Goal: Task Accomplishment & Management: Complete application form

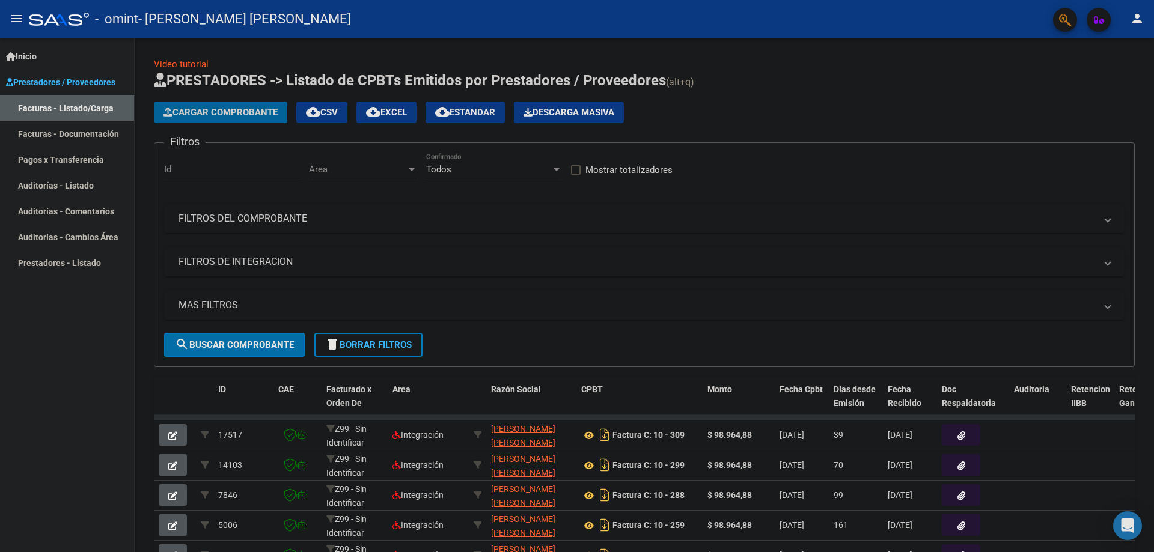
click at [227, 121] on button "Cargar Comprobante" at bounding box center [220, 113] width 133 height 22
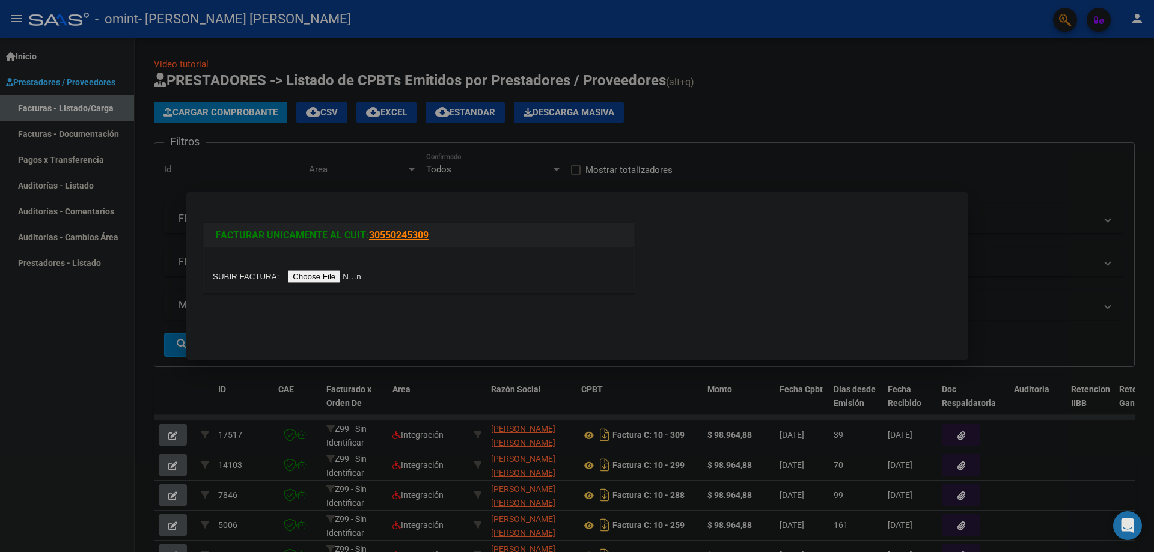
click at [258, 291] on div at bounding box center [419, 270] width 430 height 45
click at [249, 282] on input "file" at bounding box center [289, 276] width 152 height 13
click at [246, 278] on input "file" at bounding box center [289, 276] width 152 height 13
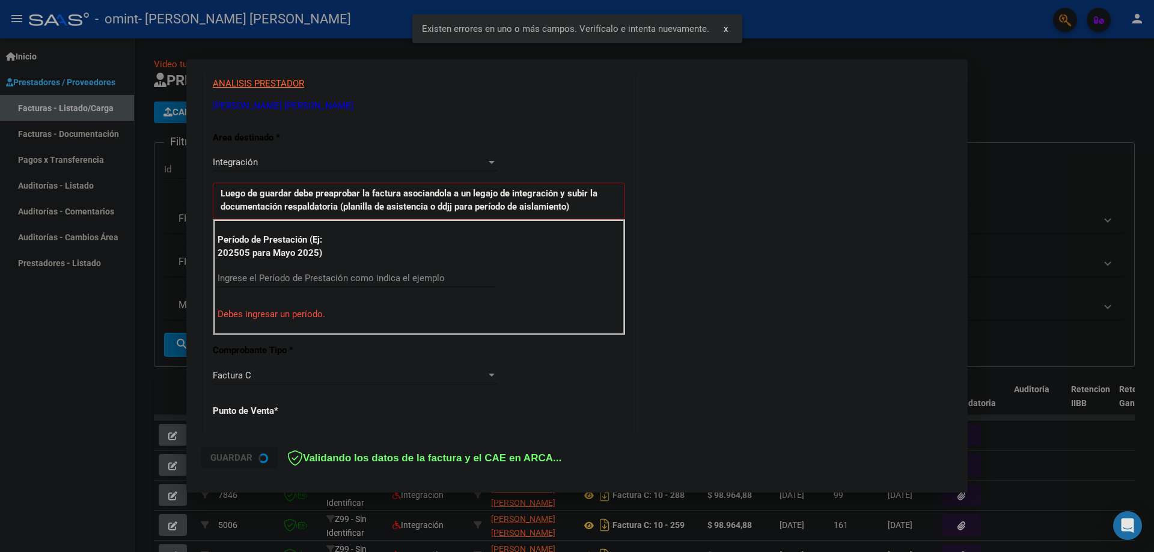
scroll to position [227, 0]
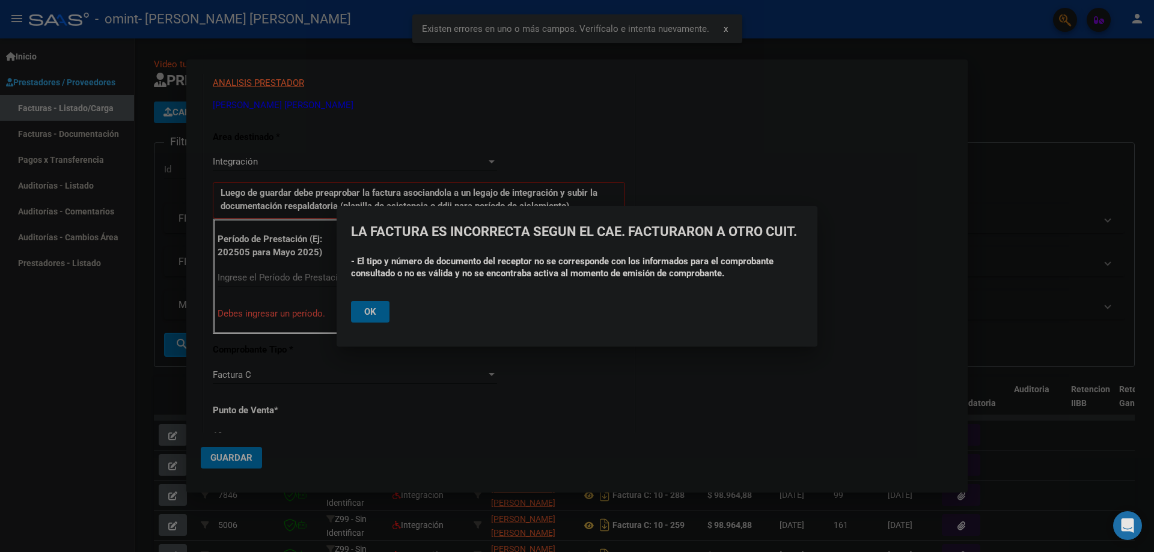
click at [370, 305] on button "Ok" at bounding box center [370, 312] width 38 height 22
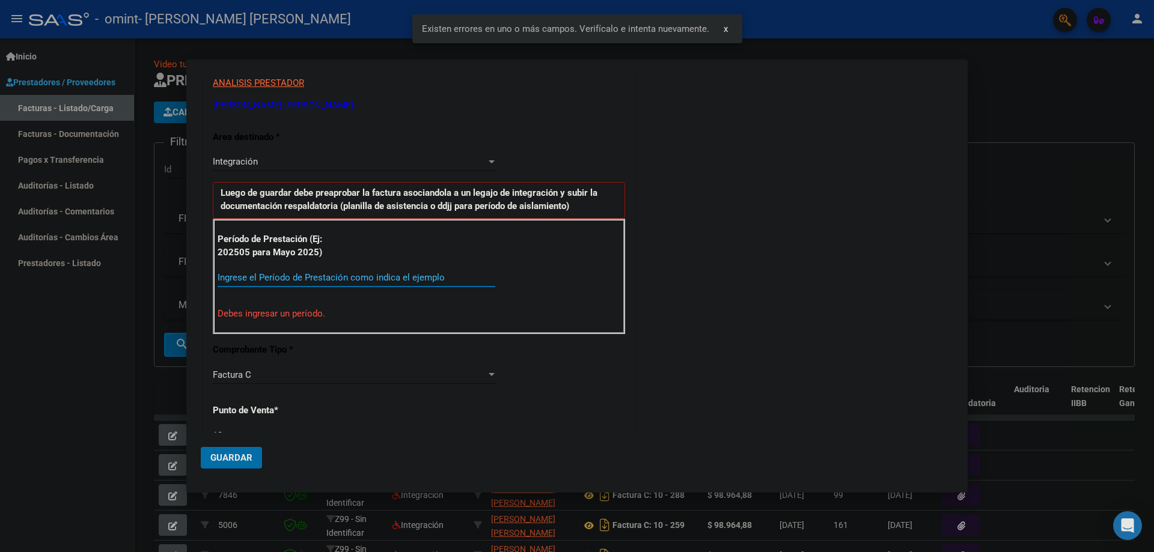
click at [376, 279] on input "Ingrese el Período de Prestación como indica el ejemplo" at bounding box center [357, 277] width 278 height 11
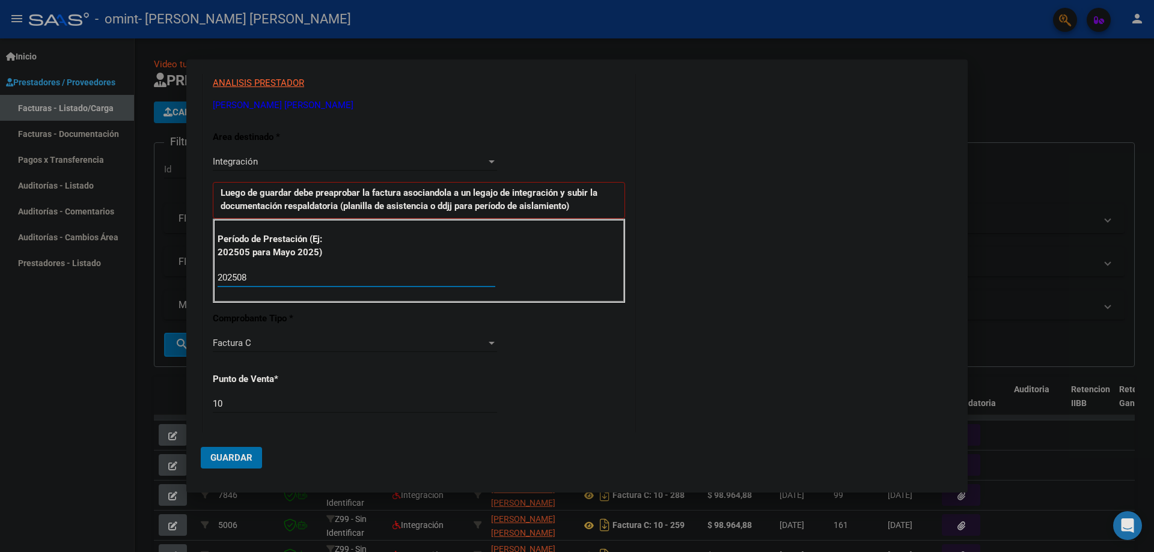
type input "202508"
click at [216, 460] on span "Guardar" at bounding box center [231, 457] width 42 height 11
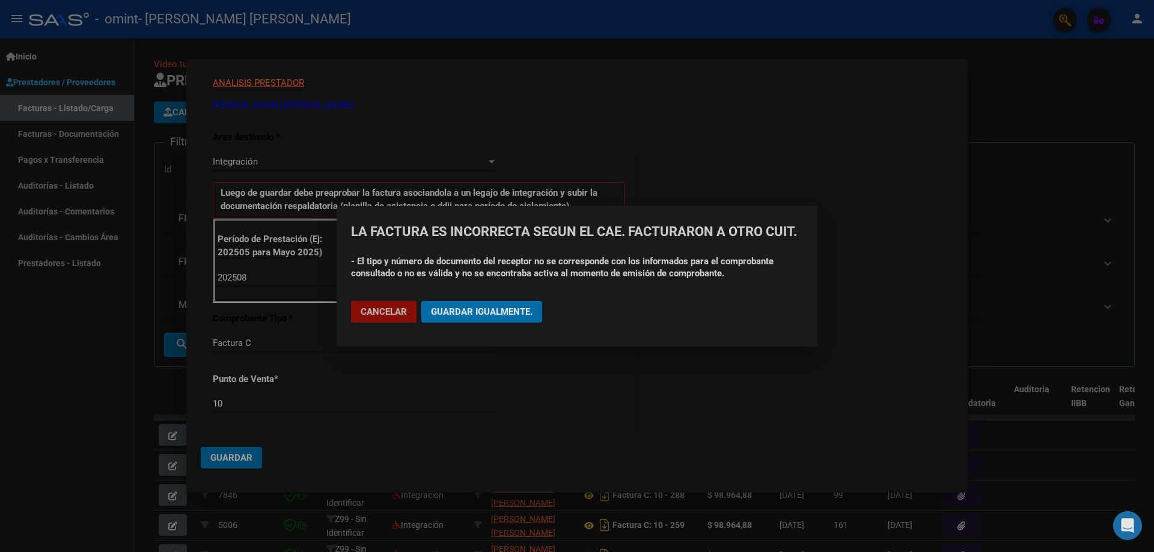
click at [410, 315] on button "Cancelar" at bounding box center [383, 312] width 65 height 22
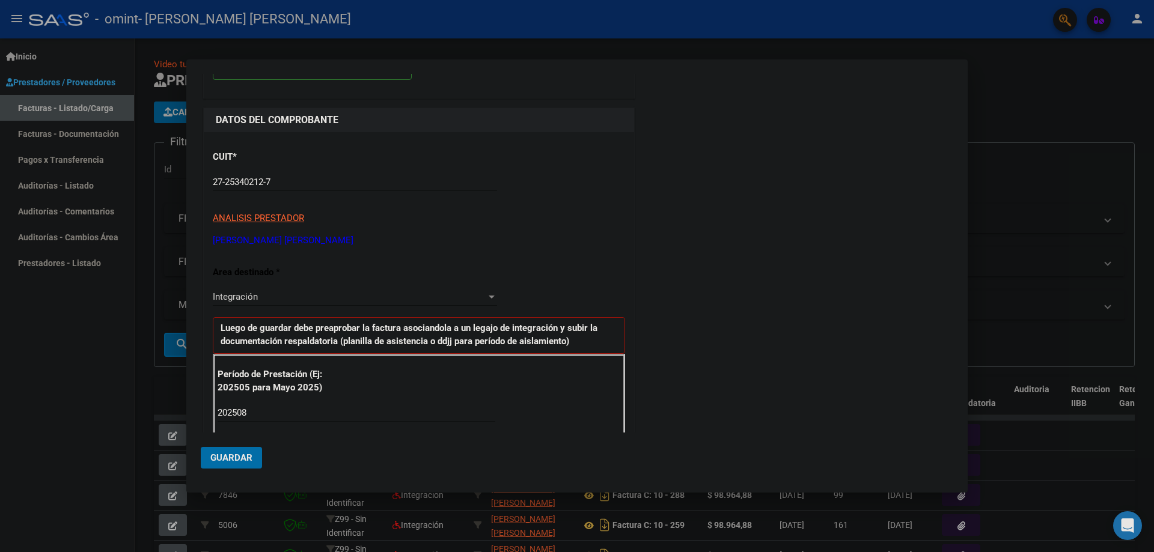
scroll to position [0, 0]
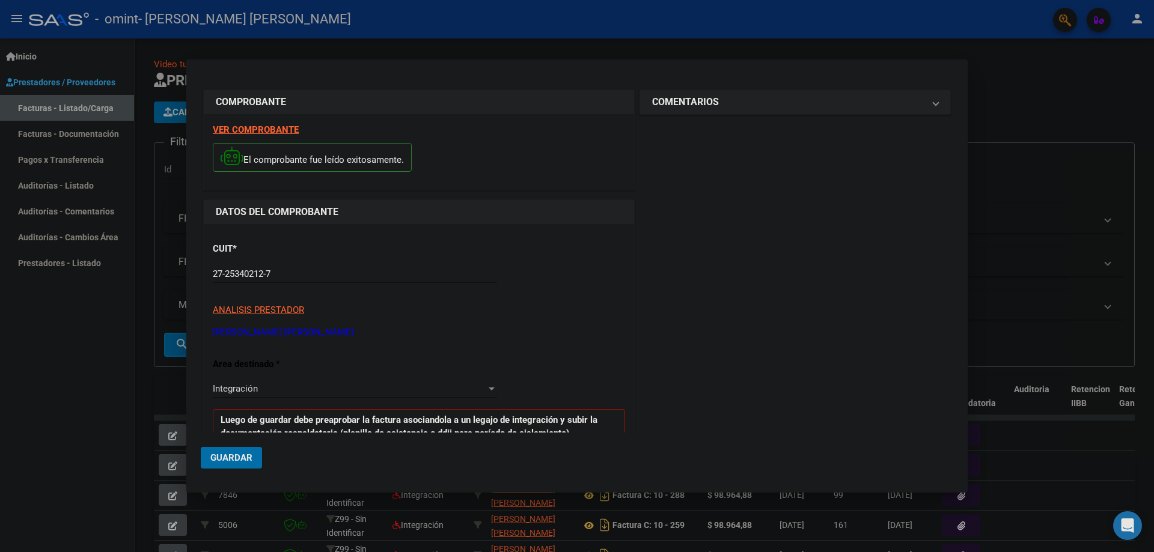
click at [219, 123] on div "VER COMPROBANTE El comprobante fue leído exitosamente." at bounding box center [419, 152] width 430 height 76
click at [226, 127] on strong "VER COMPROBANTE" at bounding box center [256, 129] width 86 height 11
click at [1035, 171] on div at bounding box center [577, 276] width 1154 height 552
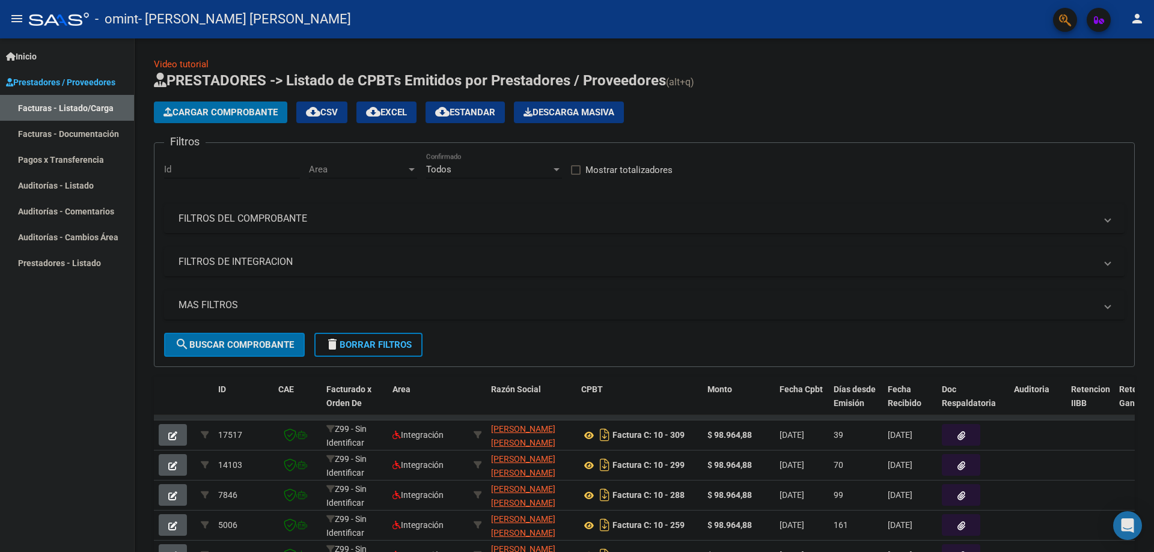
click at [210, 98] on app-list-header "PRESTADORES -> Listado de CPBTs Emitidos por Prestadores / Proveedores (alt+q) …" at bounding box center [644, 219] width 981 height 296
click at [221, 115] on span "Cargar Comprobante" at bounding box center [220, 112] width 114 height 11
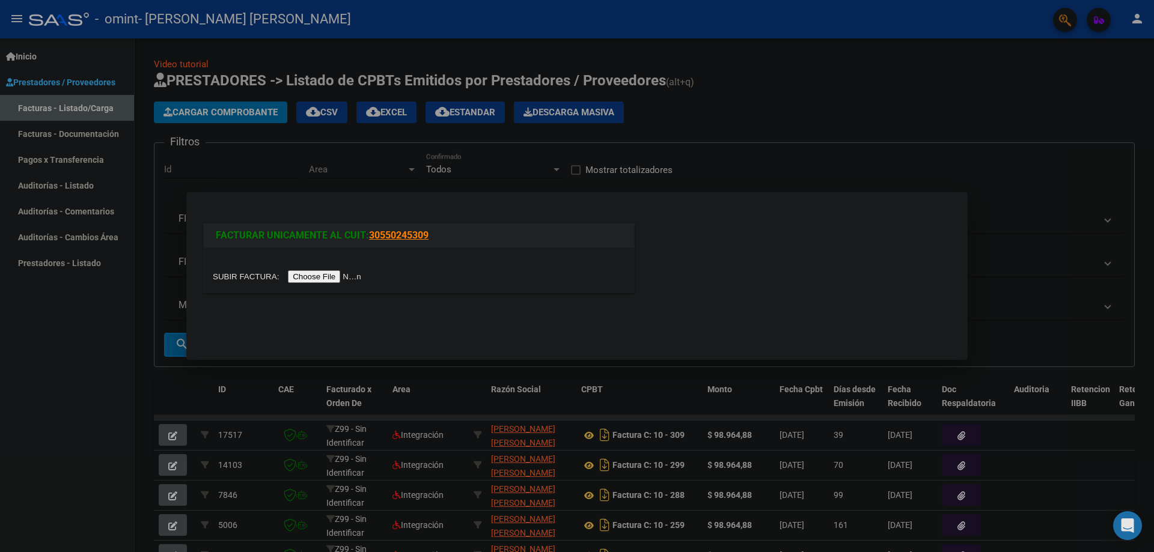
click at [245, 275] on input "file" at bounding box center [289, 276] width 152 height 13
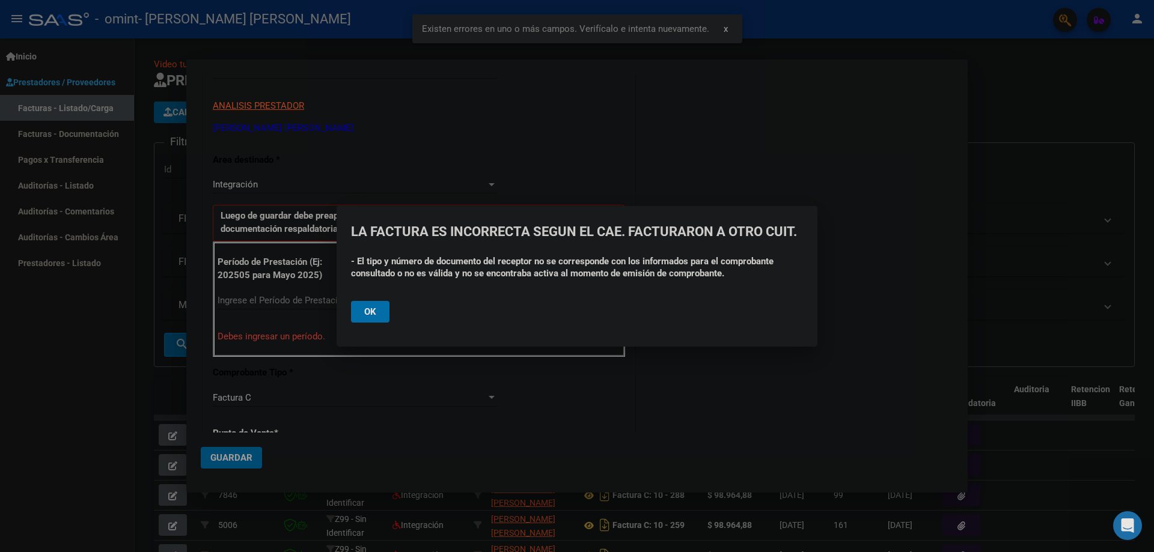
scroll to position [205, 0]
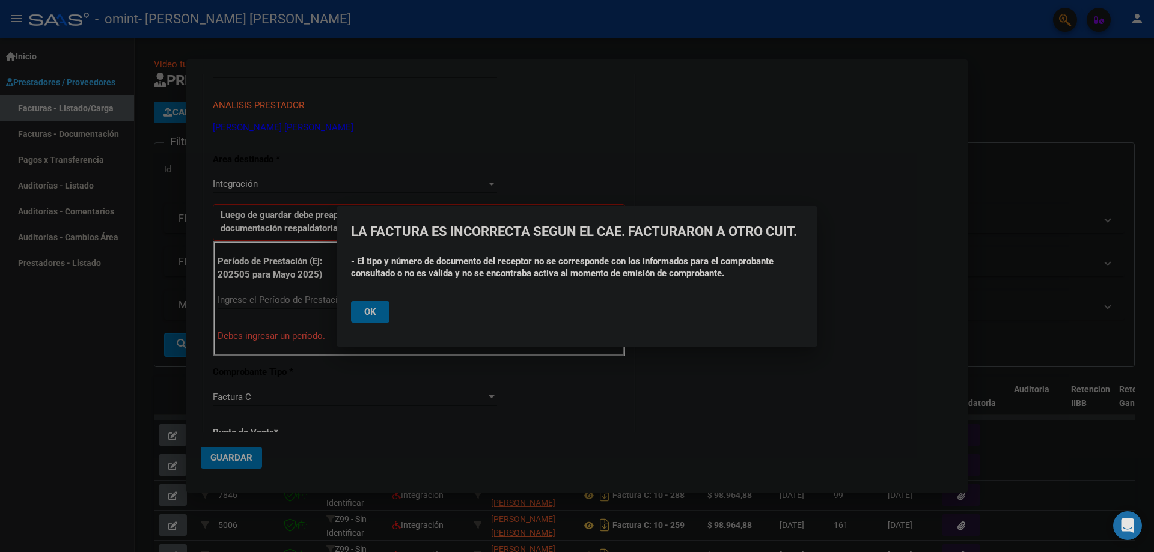
click at [386, 303] on button "Ok" at bounding box center [370, 312] width 38 height 22
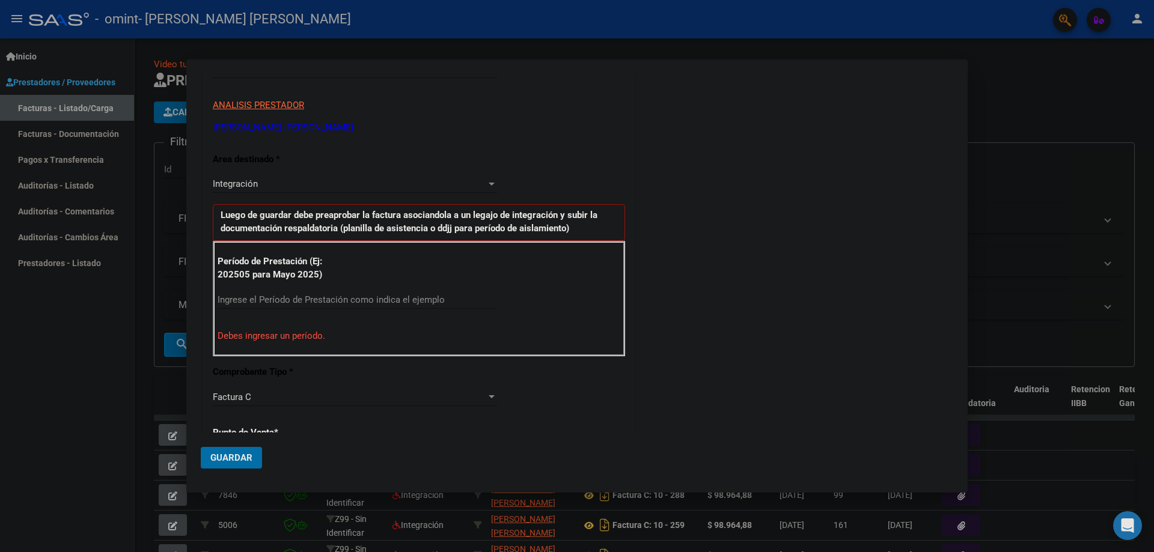
click at [386, 303] on input "Ingrese el Período de Prestación como indica el ejemplo" at bounding box center [357, 299] width 278 height 11
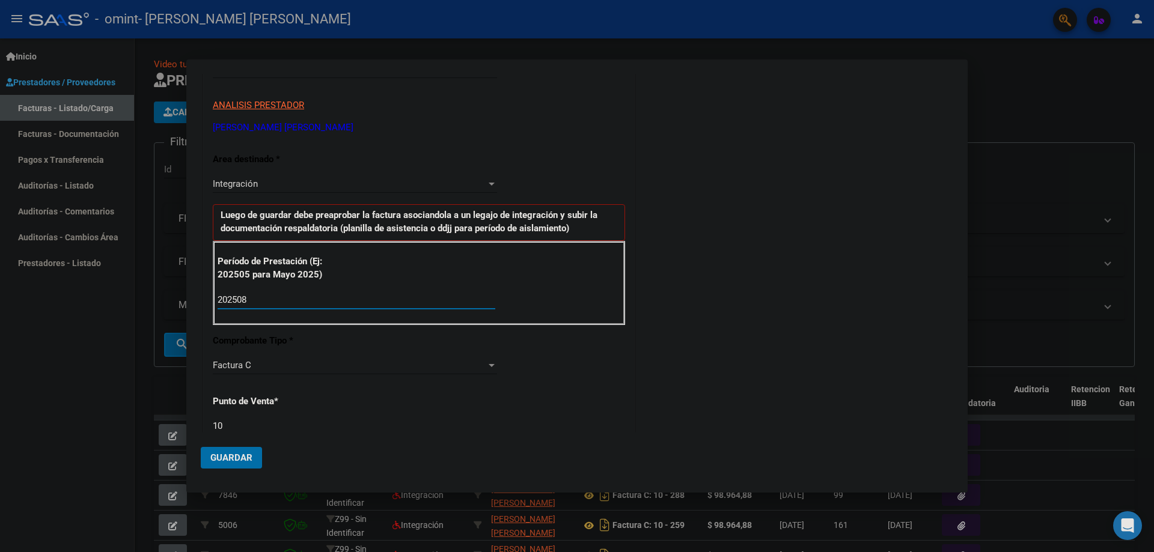
type input "202508"
click at [235, 461] on span "Guardar" at bounding box center [231, 457] width 42 height 11
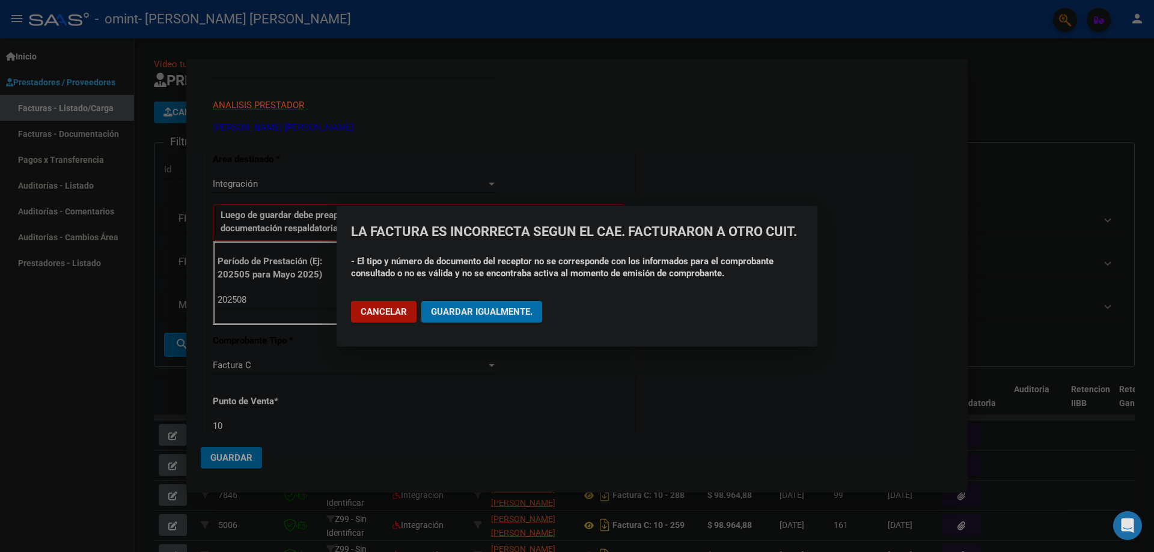
click at [510, 290] on div "- El tipo y número de documento del receptor no se corresponde con los informad…" at bounding box center [577, 273] width 452 height 36
click at [507, 307] on span "Guardar igualmente." at bounding box center [482, 311] width 102 height 11
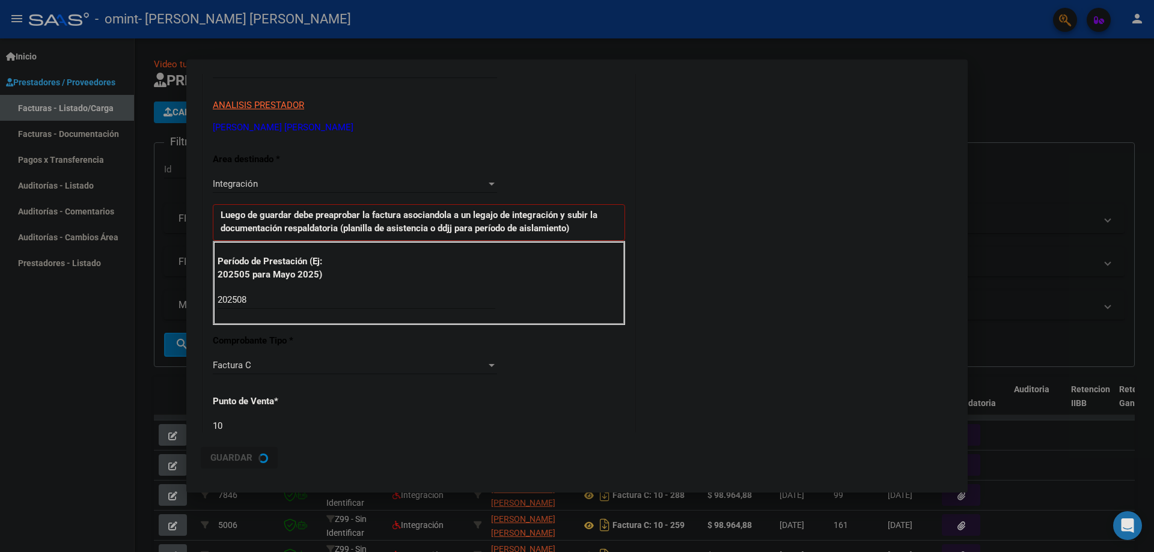
scroll to position [0, 0]
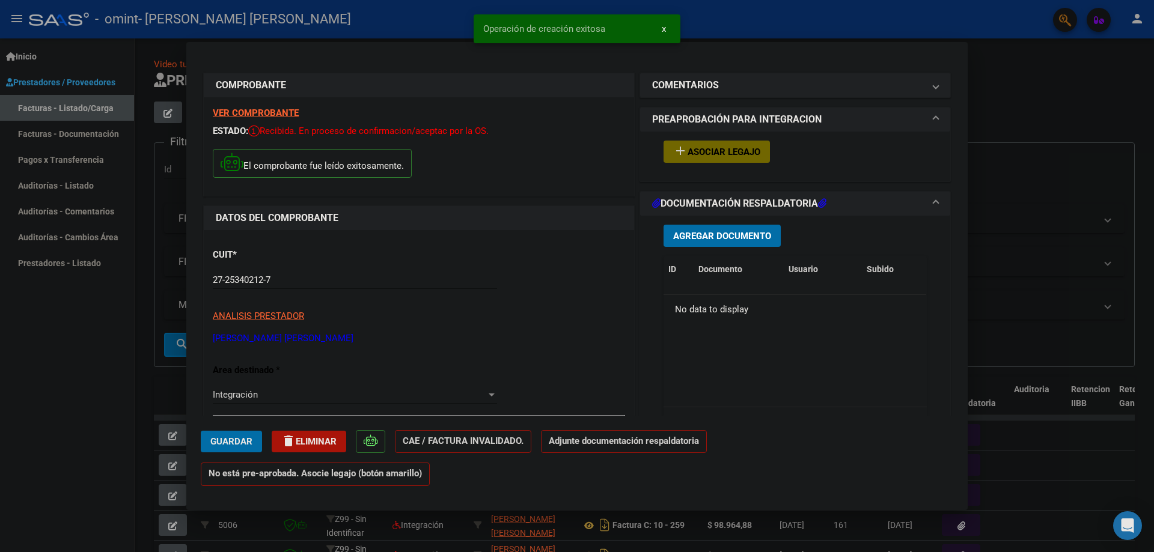
click at [710, 157] on button "add Asociar Legajo" at bounding box center [716, 152] width 106 height 22
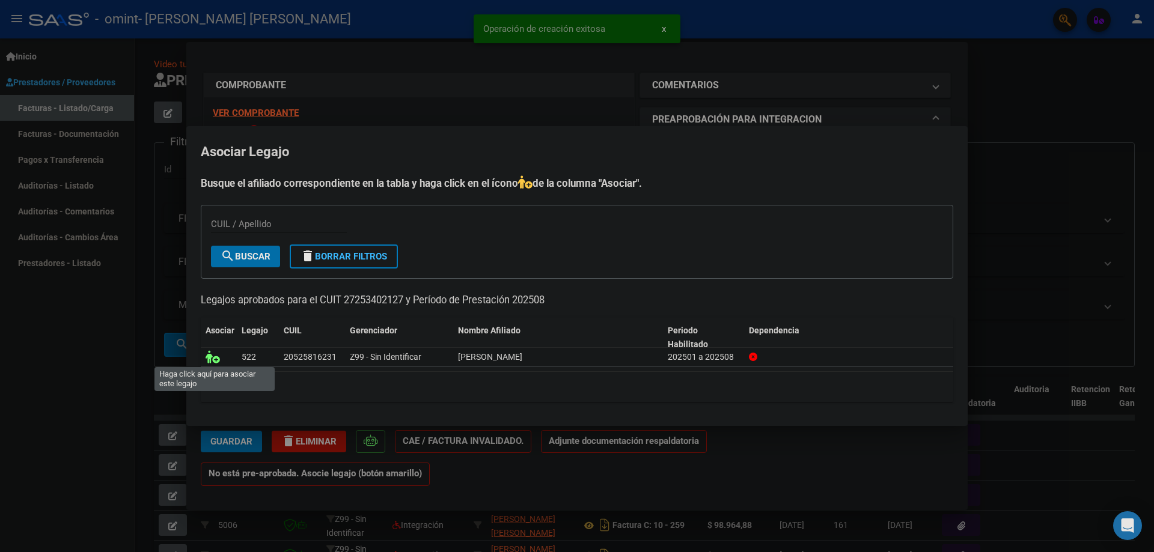
click at [211, 356] on icon at bounding box center [212, 356] width 14 height 13
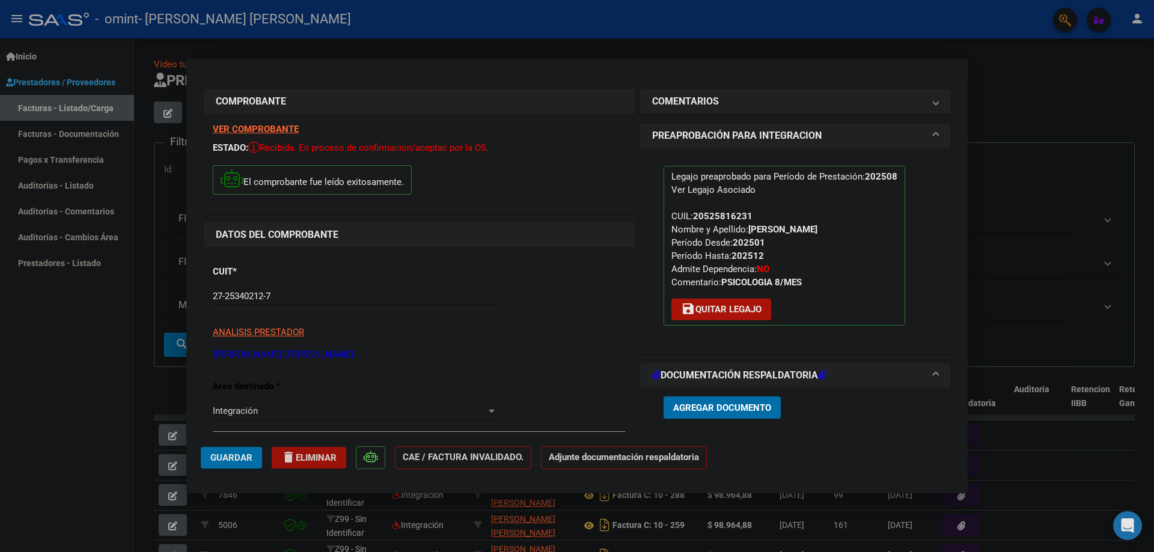
click at [315, 458] on span "delete Eliminar" at bounding box center [308, 457] width 55 height 11
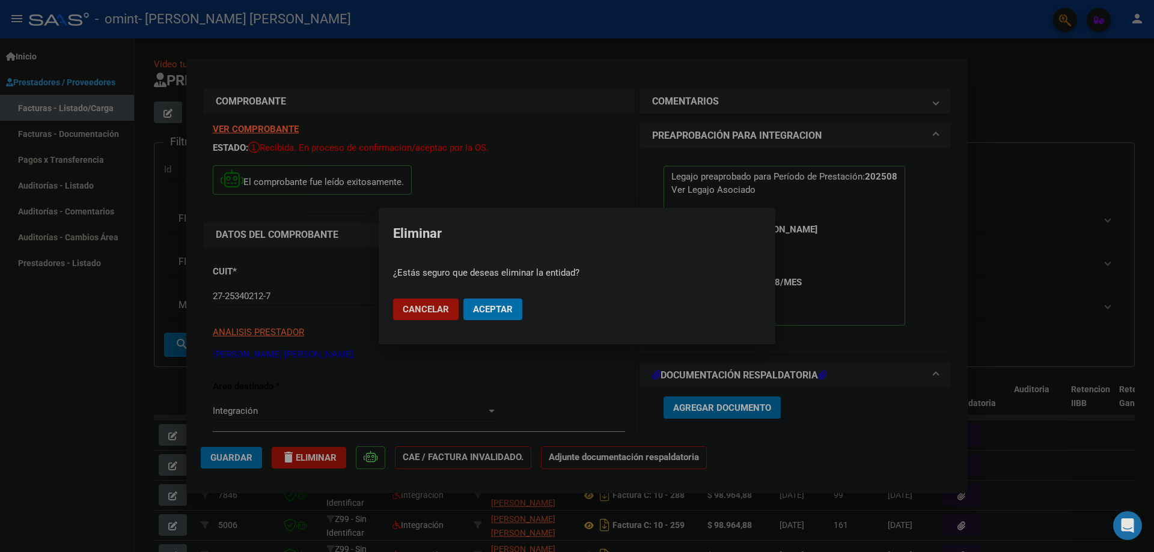
click at [449, 314] on button "Cancelar" at bounding box center [425, 310] width 65 height 22
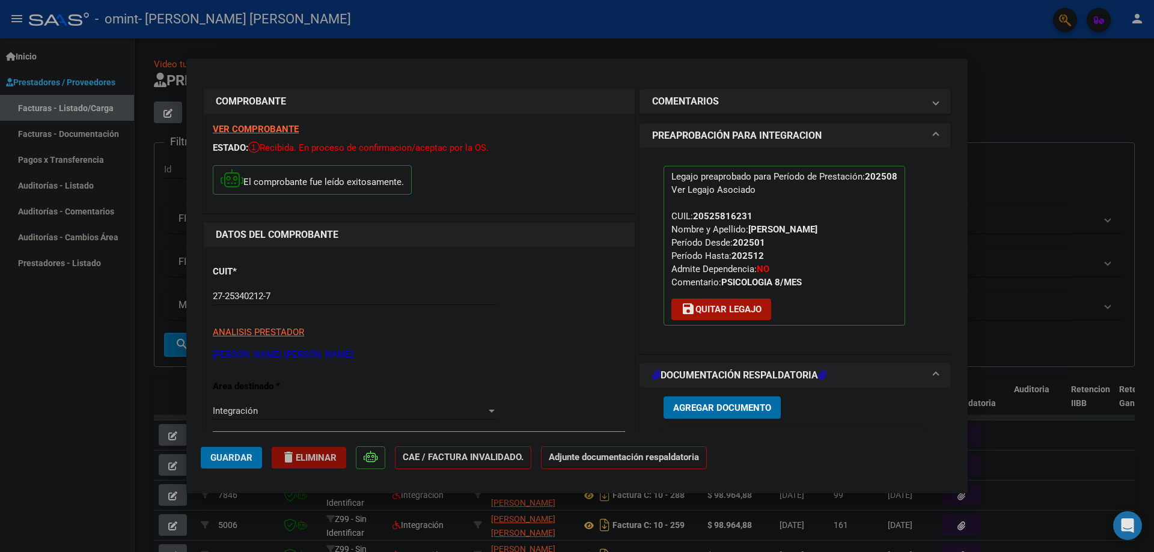
click at [340, 455] on button "delete Eliminar" at bounding box center [309, 458] width 75 height 22
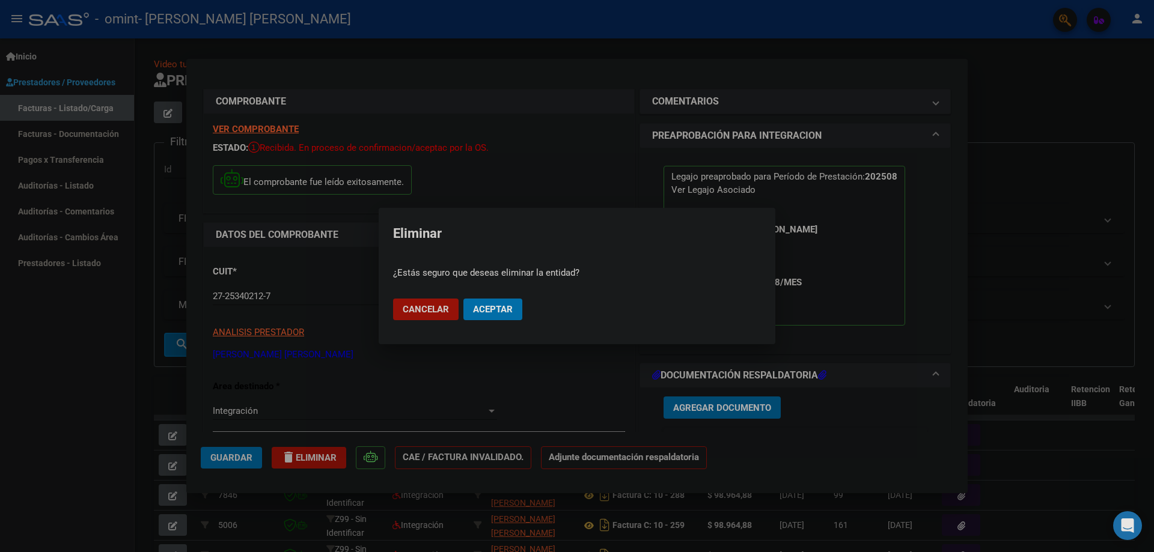
click at [505, 305] on span "Aceptar" at bounding box center [493, 309] width 40 height 11
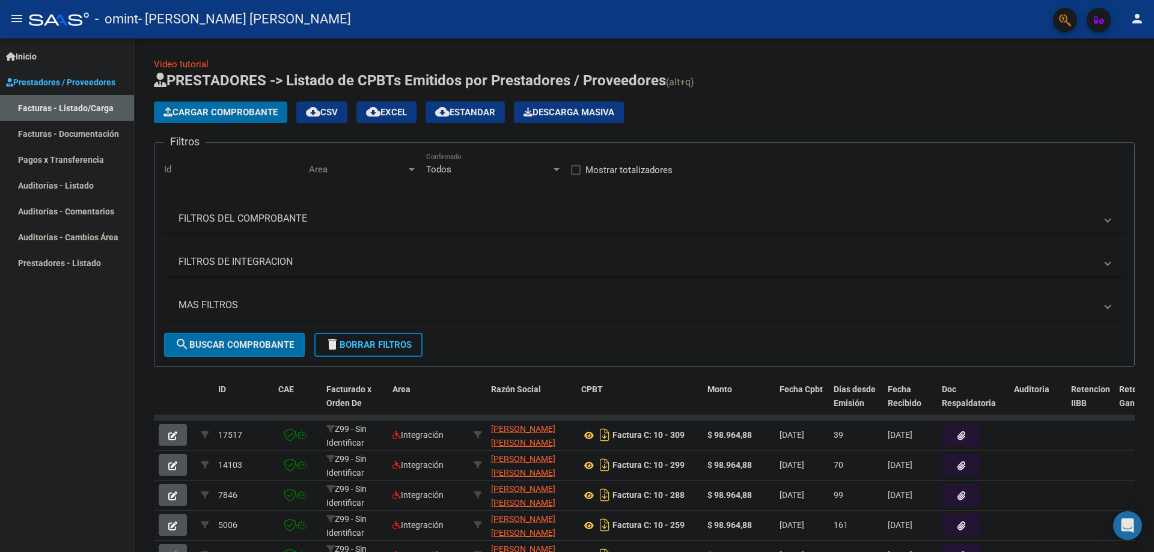
click at [272, 112] on span "Cargar Comprobante" at bounding box center [220, 112] width 114 height 11
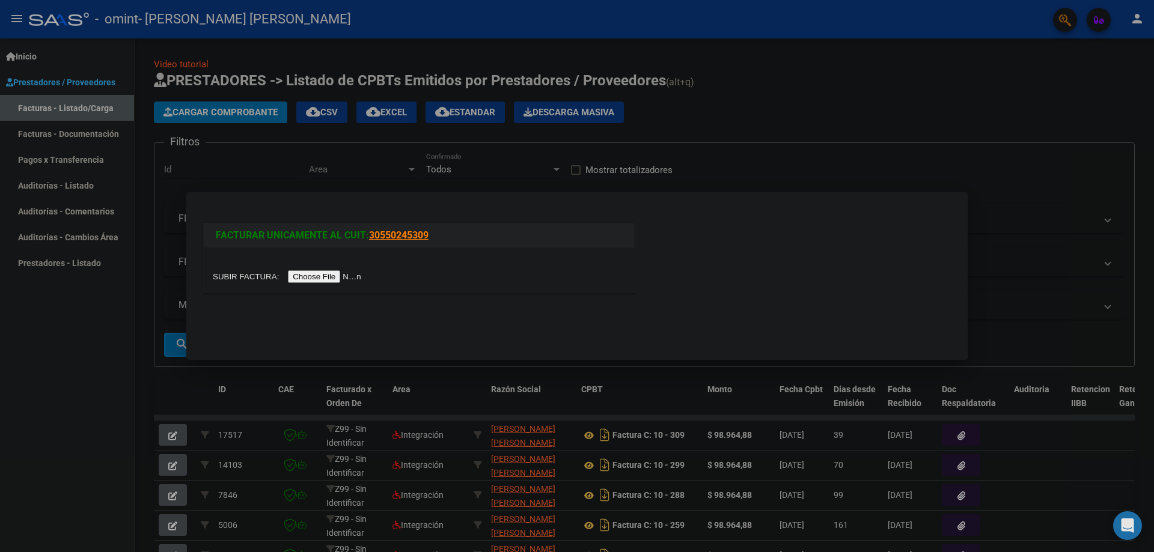
click at [239, 281] on input "file" at bounding box center [289, 276] width 152 height 13
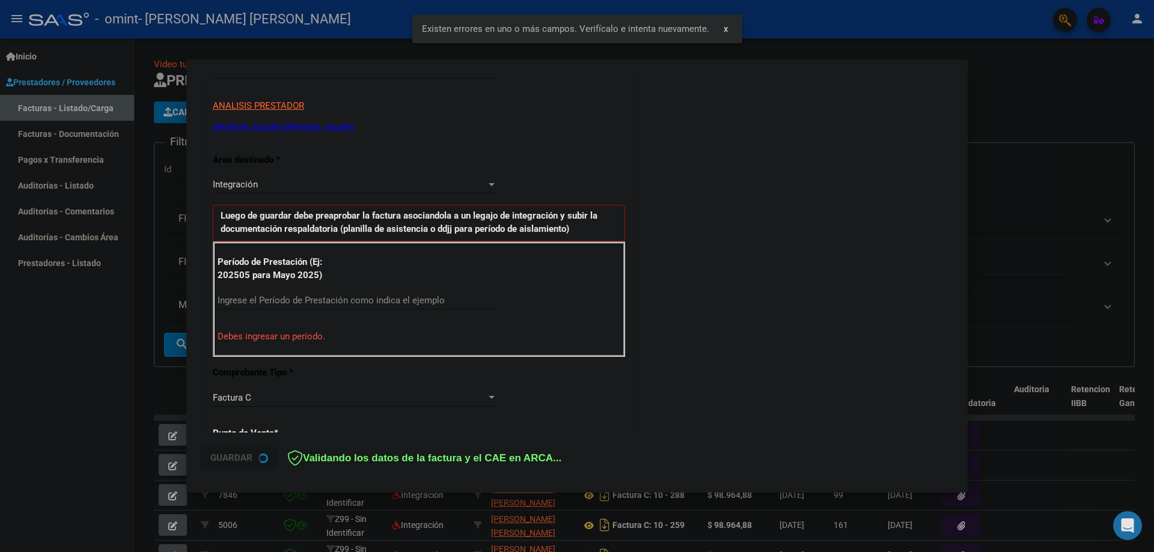
scroll to position [205, 0]
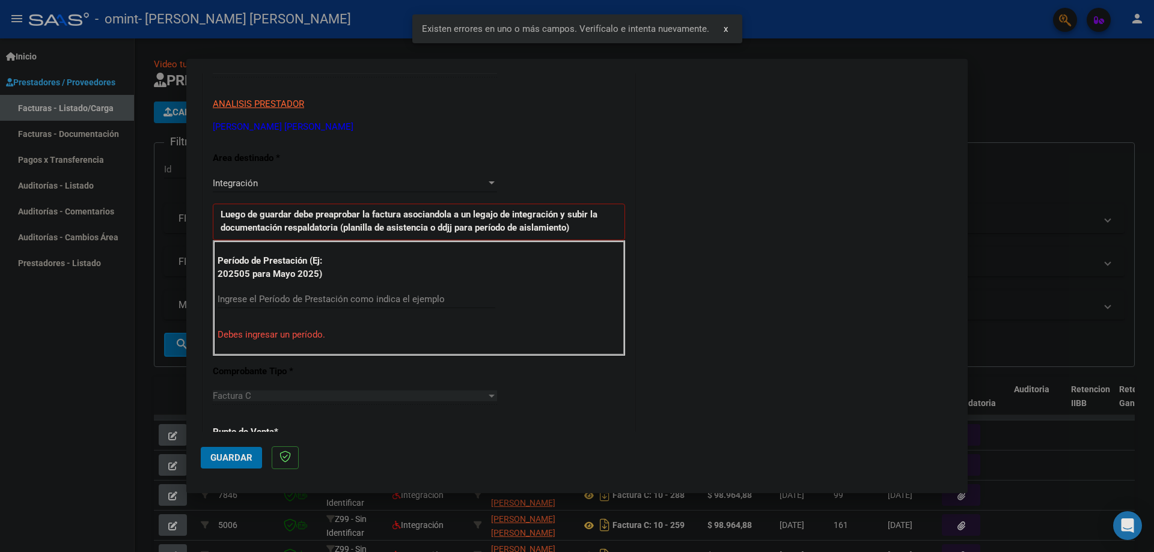
click at [326, 297] on input "Ingrese el Período de Prestación como indica el ejemplo" at bounding box center [357, 299] width 278 height 11
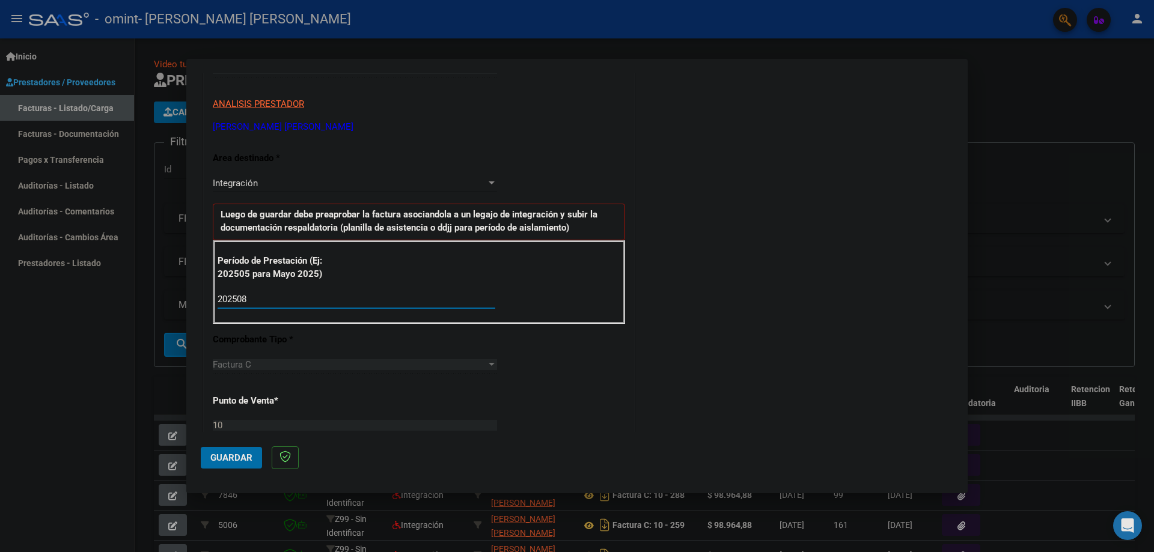
type input "202508"
click at [237, 455] on span "Guardar" at bounding box center [231, 457] width 42 height 11
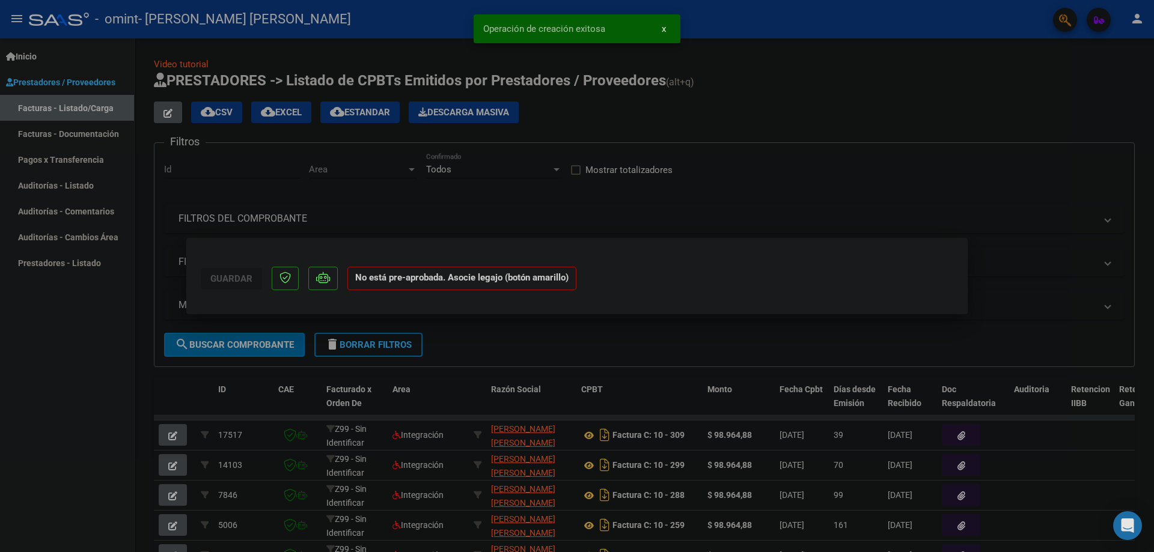
scroll to position [0, 0]
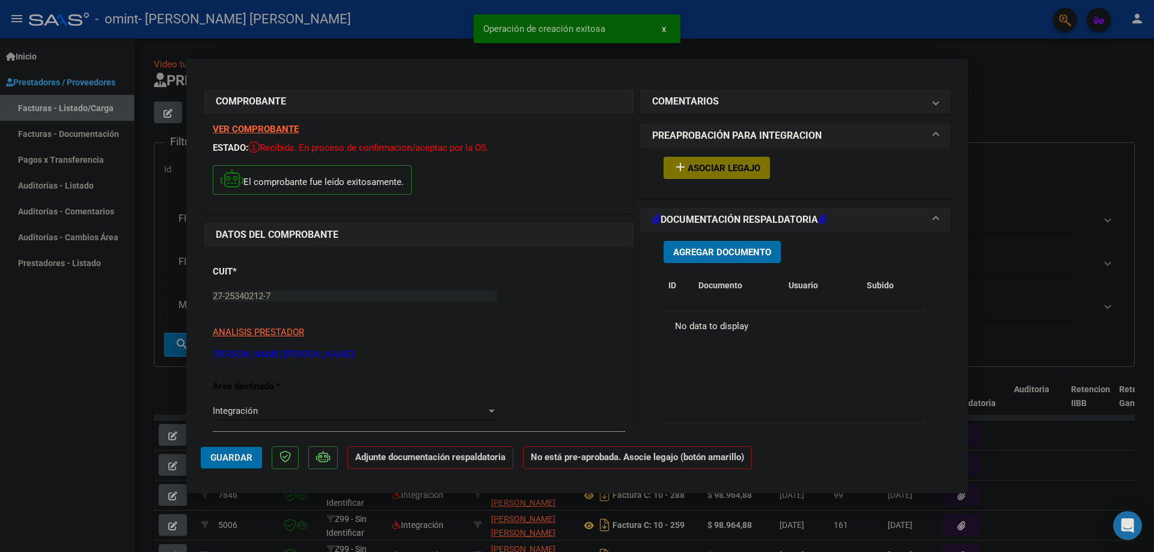
click at [737, 161] on button "add Asociar Legajo" at bounding box center [716, 168] width 106 height 22
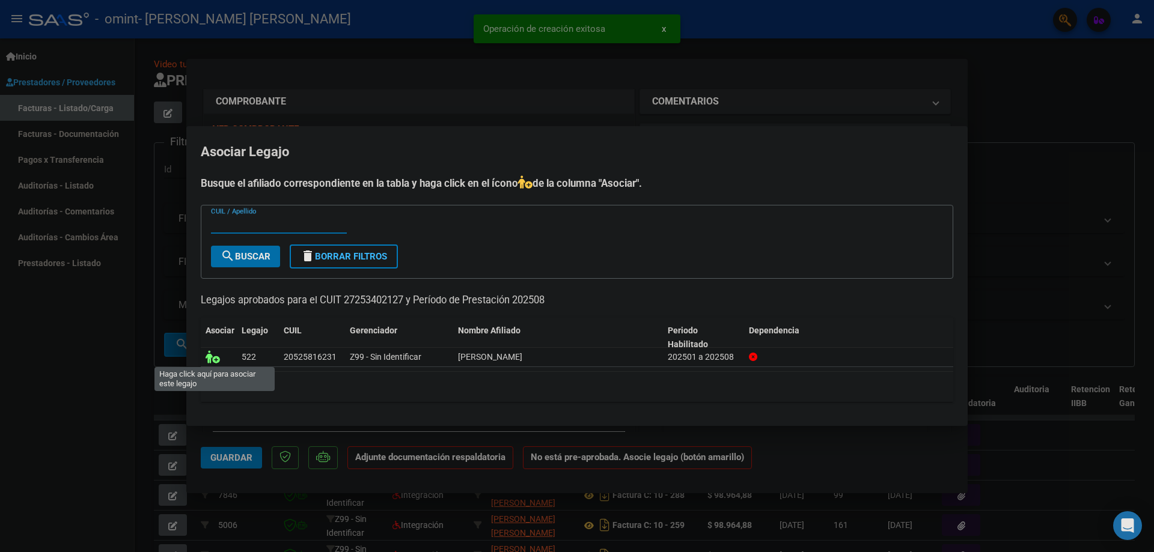
click at [209, 359] on icon at bounding box center [212, 356] width 14 height 13
